Goal: Task Accomplishment & Management: Complete application form

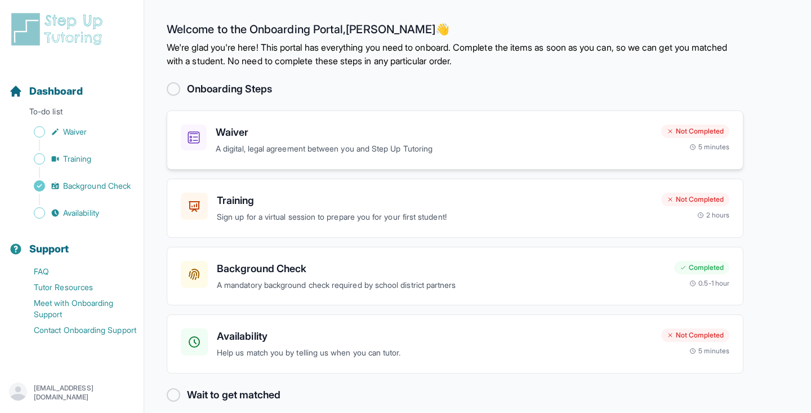
click at [448, 112] on div "Waiver A digital, legal agreement between you and Step Up Tutoring Not Complete…" at bounding box center [455, 139] width 577 height 59
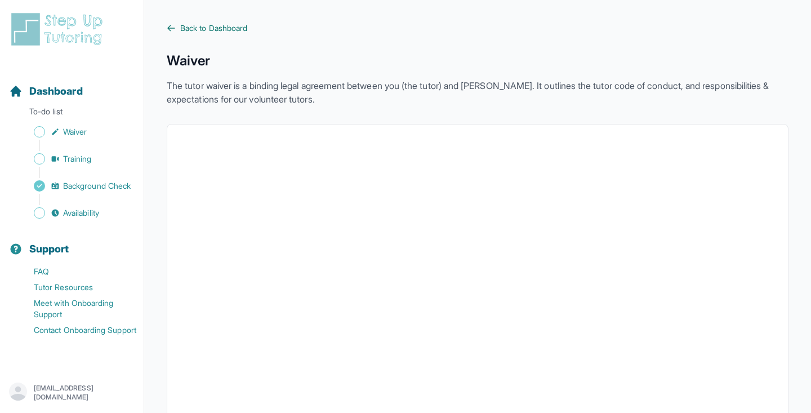
click at [175, 33] on link "Back to Dashboard" at bounding box center [478, 28] width 622 height 11
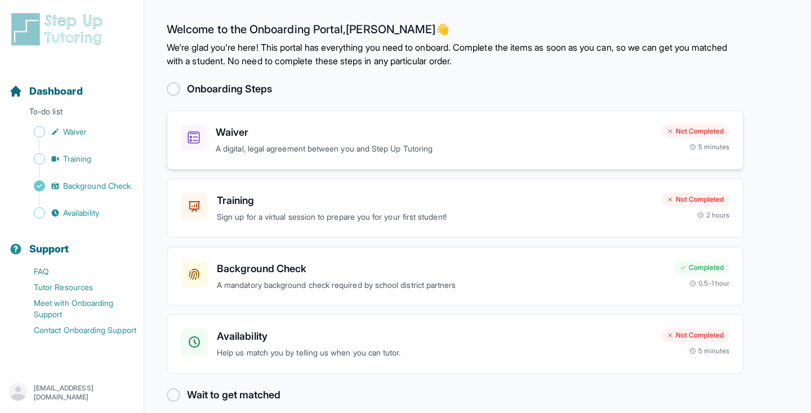
click at [268, 132] on h3 "Waiver" at bounding box center [434, 133] width 437 height 16
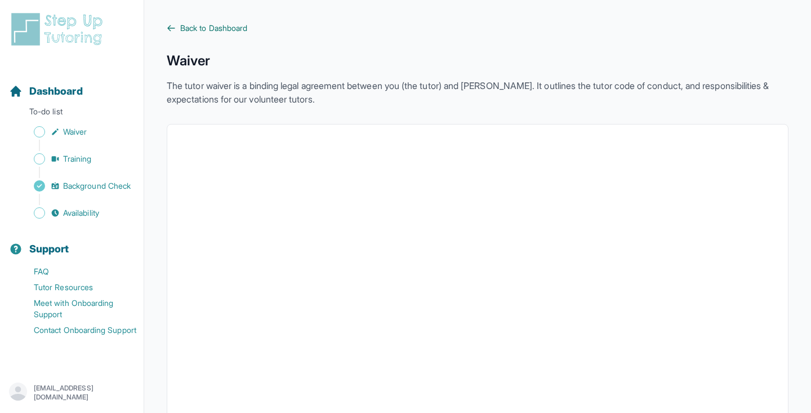
click at [181, 23] on span "Back to Dashboard" at bounding box center [213, 28] width 67 height 11
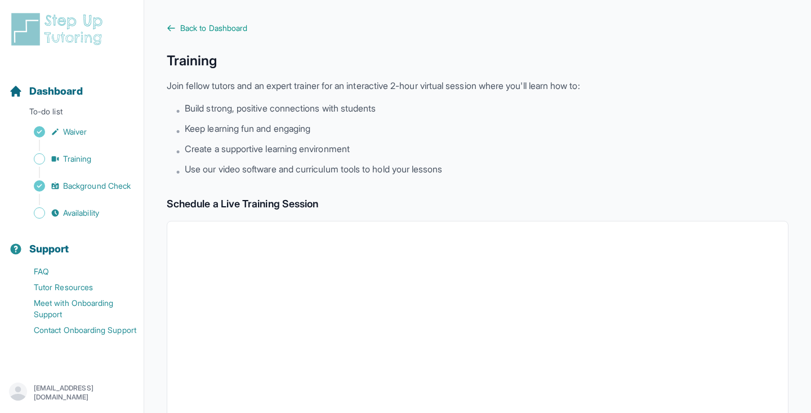
click at [189, 35] on div "Back to Dashboard Training Join fellow tutors and an expert trainer for an inte…" at bounding box center [478, 397] width 622 height 748
click at [198, 24] on span "Back to Dashboard" at bounding box center [213, 28] width 67 height 11
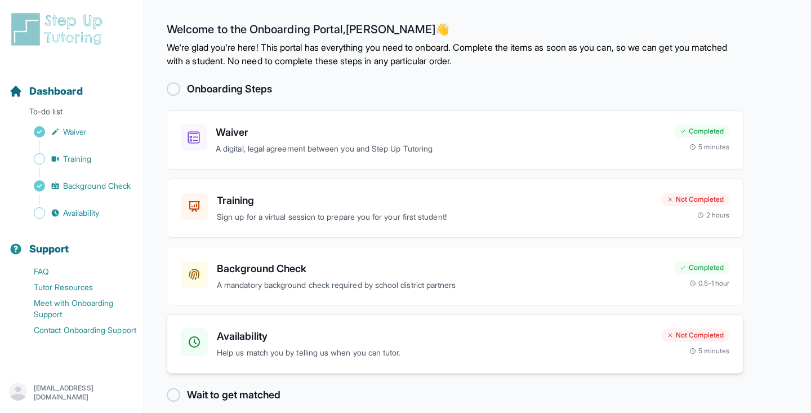
click at [385, 356] on p "Help us match you by telling us when you can tutor." at bounding box center [435, 353] width 436 height 13
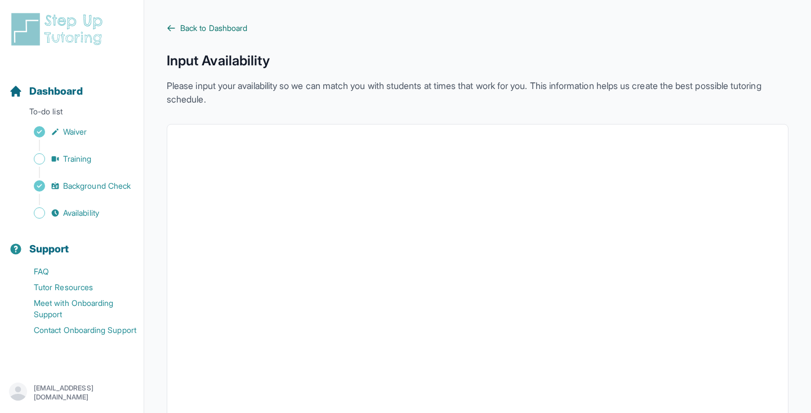
click at [202, 23] on span "Back to Dashboard" at bounding box center [213, 28] width 67 height 11
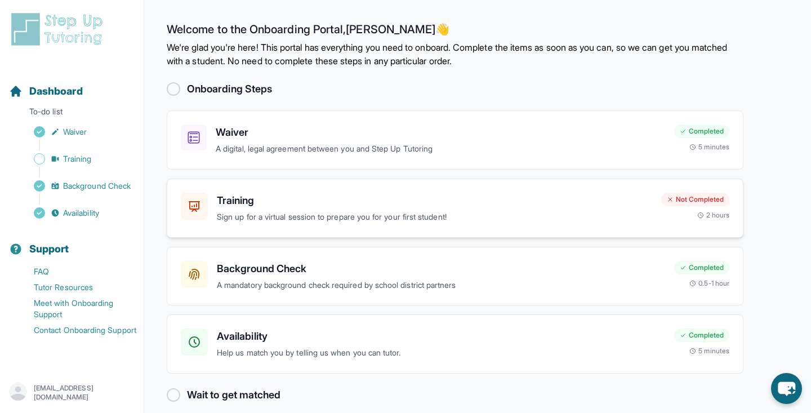
scroll to position [12, 0]
